Goal: Find specific page/section: Find specific page/section

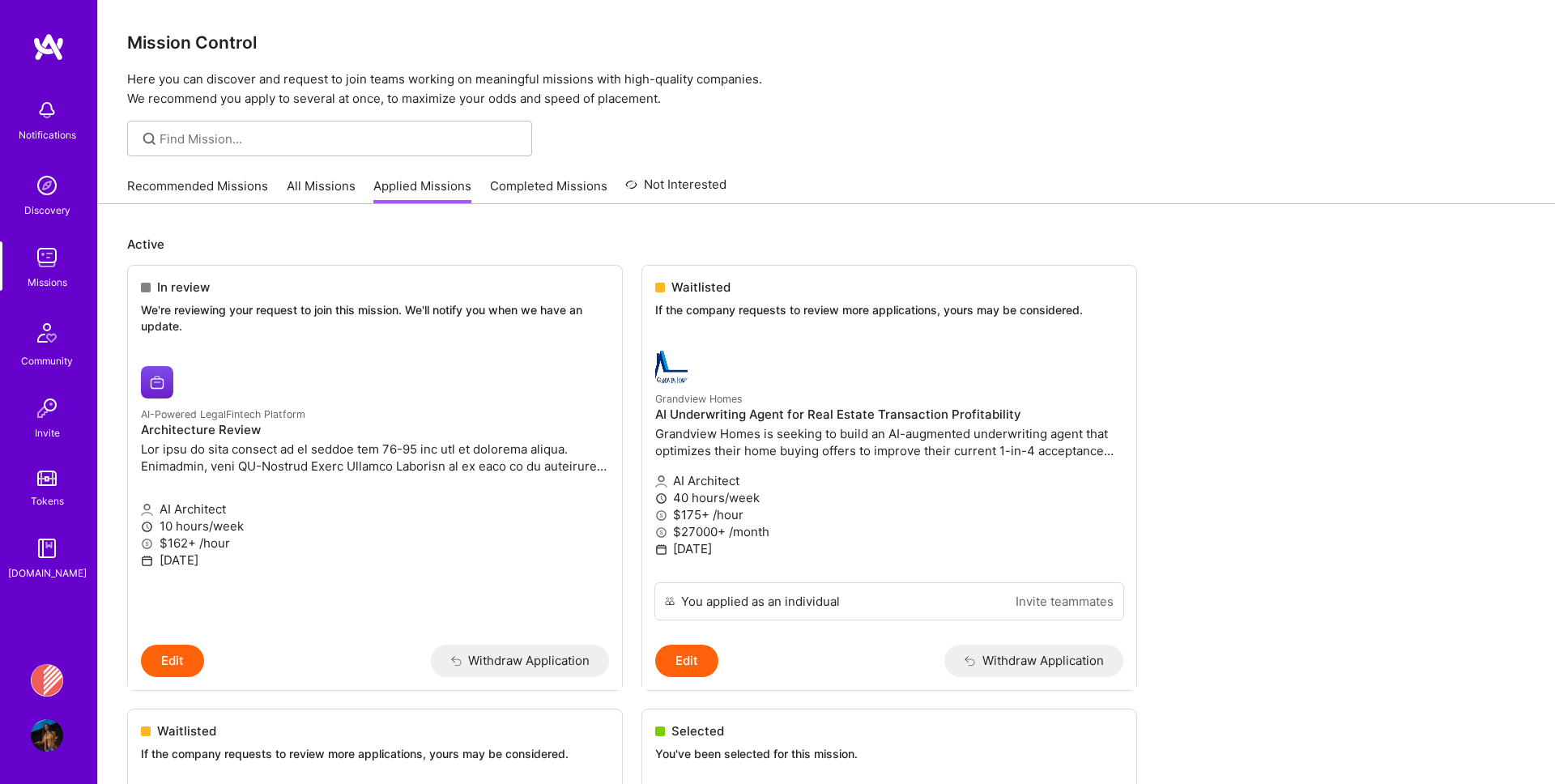
scroll to position [777, 0]
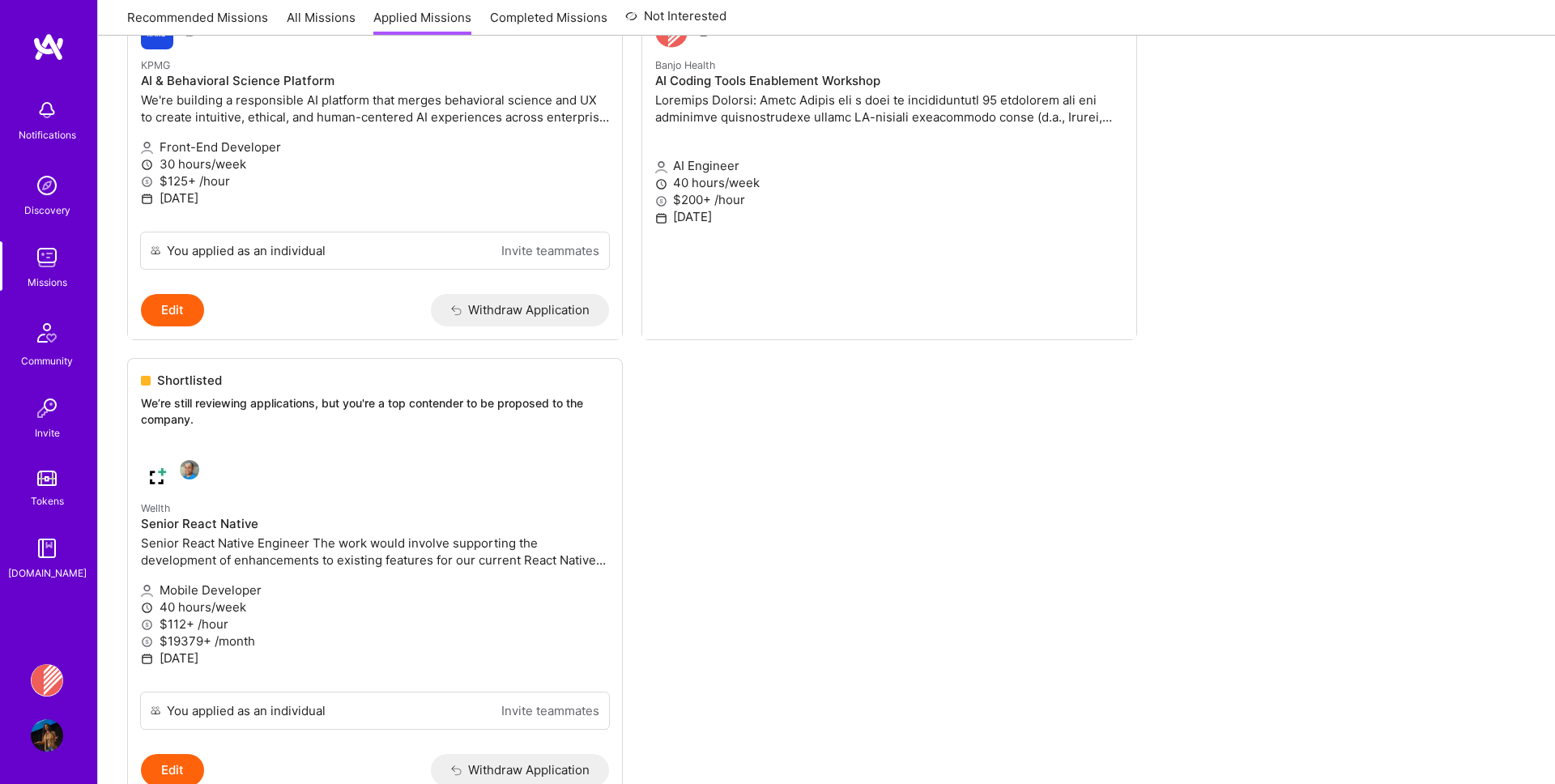
click at [30, 255] on link "Missions" at bounding box center [47, 266] width 101 height 49
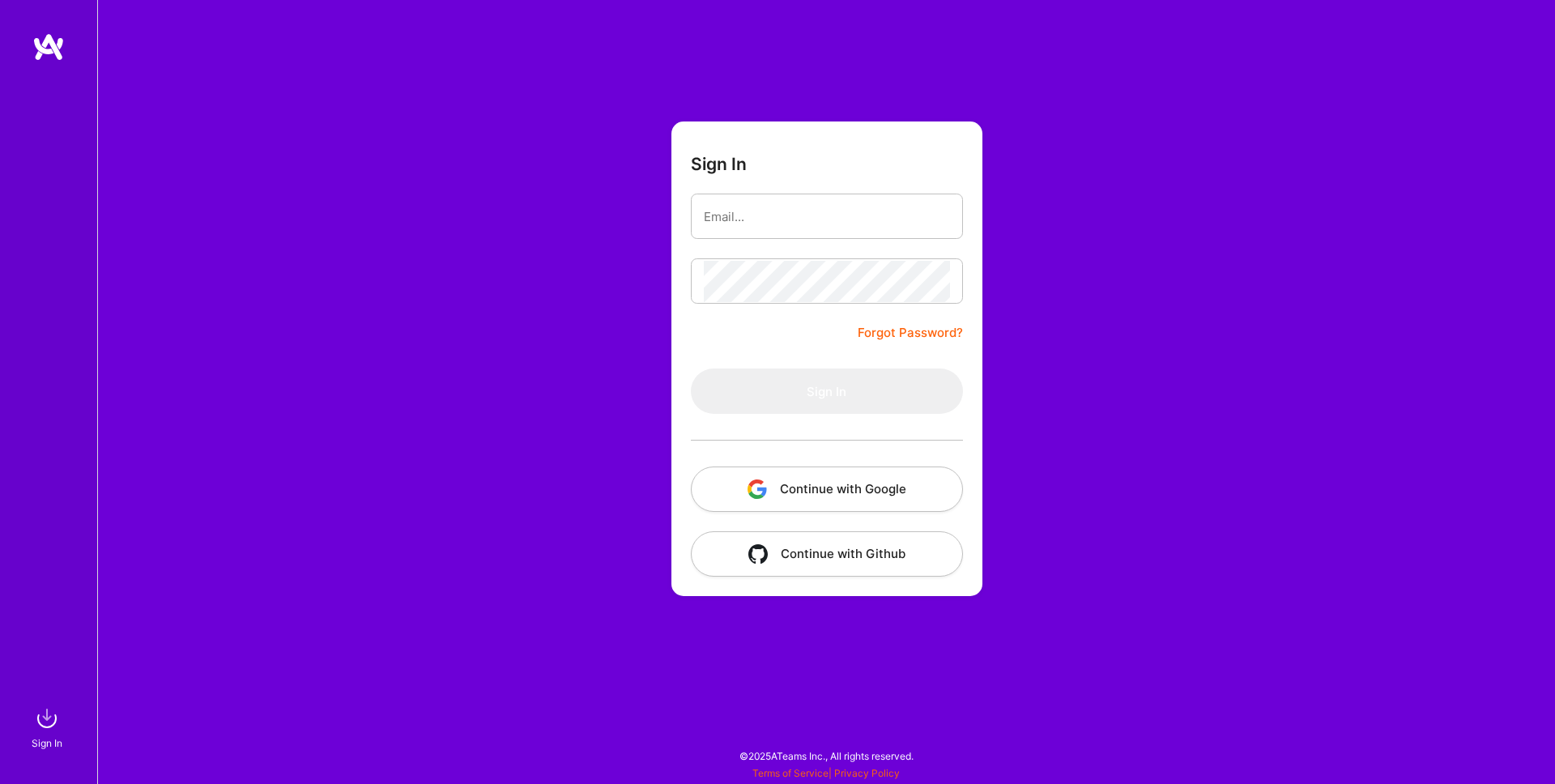
click at [745, 477] on button "Continue with Google" at bounding box center [827, 488] width 272 height 45
